Goal: Obtain resource: Download file/media

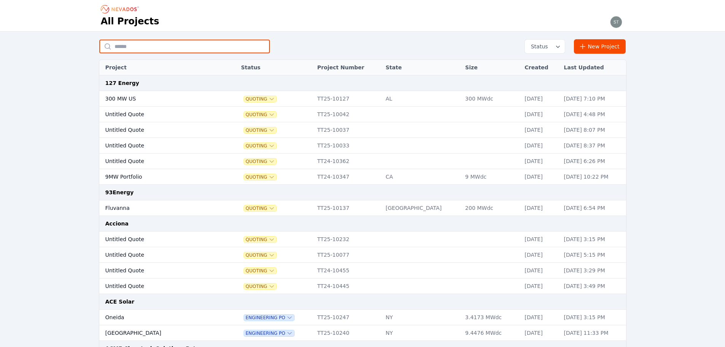
click at [216, 46] on input "text" at bounding box center [184, 47] width 170 height 14
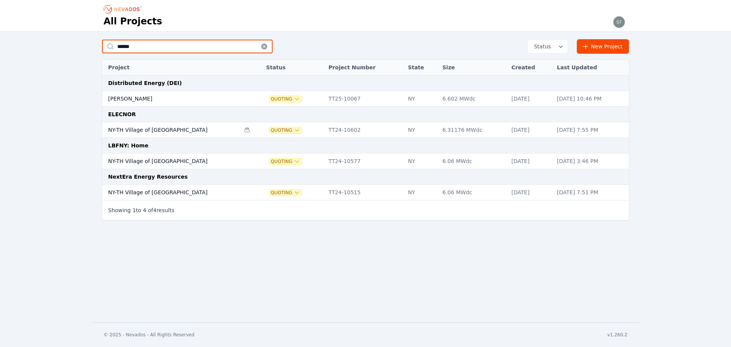
type input "******"
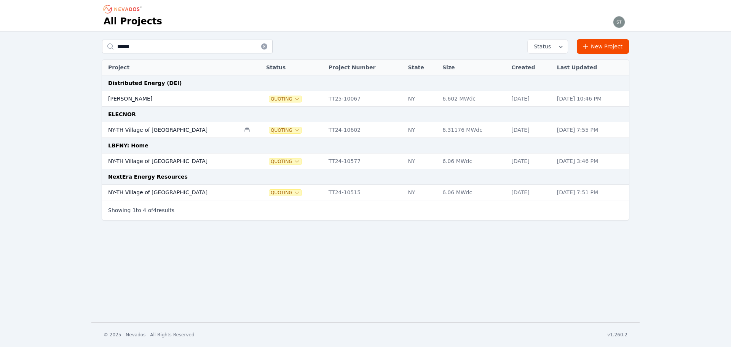
click at [126, 161] on td "NY-TH Village of [GEOGRAPHIC_DATA]" at bounding box center [171, 161] width 138 height 16
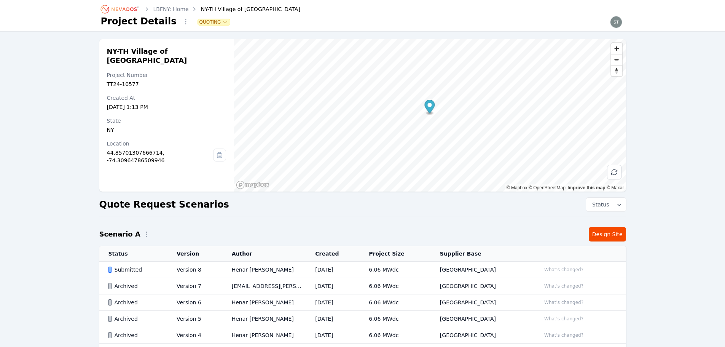
click at [306, 267] on td "Henar [PERSON_NAME]" at bounding box center [265, 269] width 84 height 16
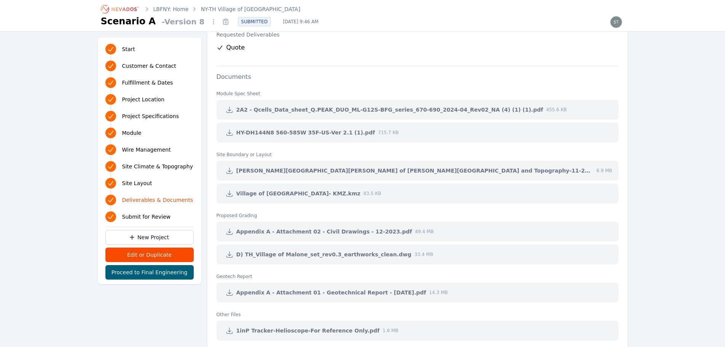
scroll to position [1750, 0]
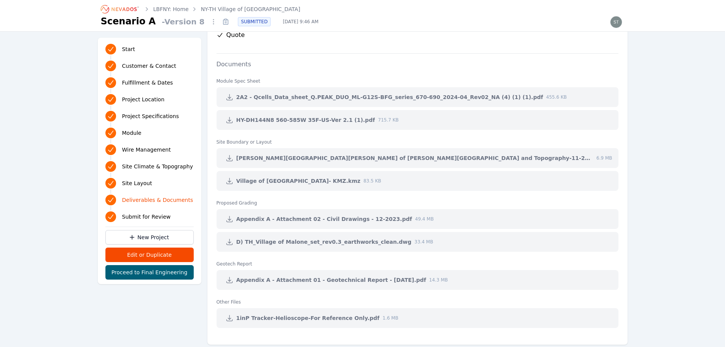
click at [231, 282] on icon at bounding box center [229, 280] width 6 height 6
click at [170, 8] on link "LBFNY: Home" at bounding box center [170, 9] width 35 height 8
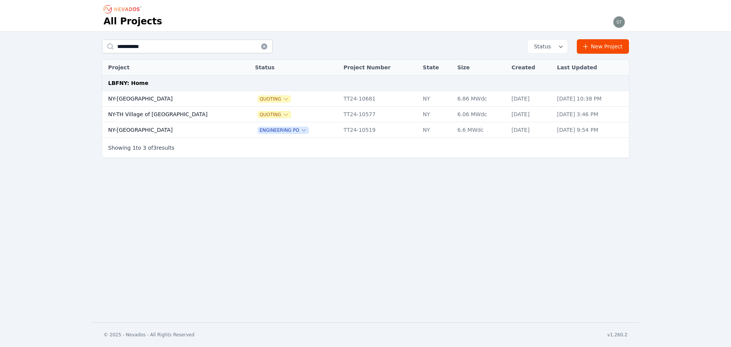
click at [180, 113] on td "NY-TH Village of [GEOGRAPHIC_DATA]" at bounding box center [171, 115] width 138 height 16
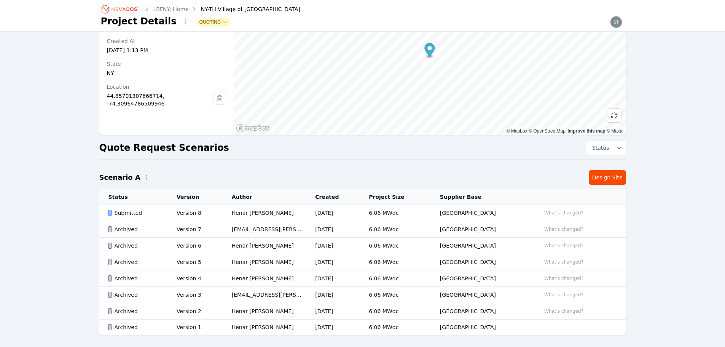
scroll to position [76, 0]
